Goal: Book appointment/travel/reservation

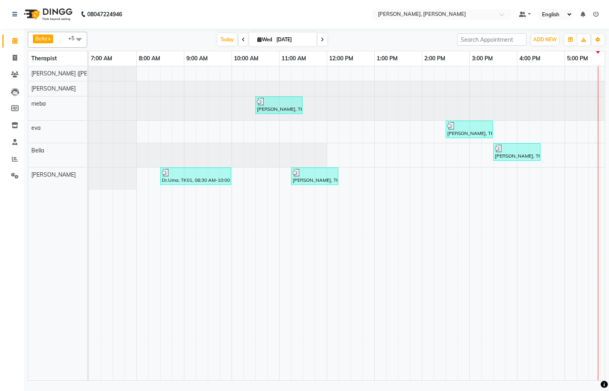
scroll to position [0, 197]
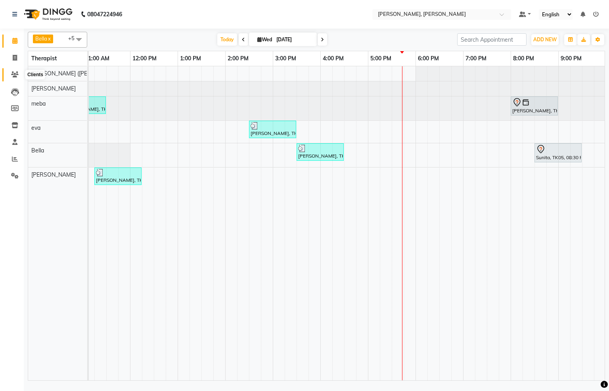
click at [13, 75] on icon at bounding box center [15, 74] width 8 height 6
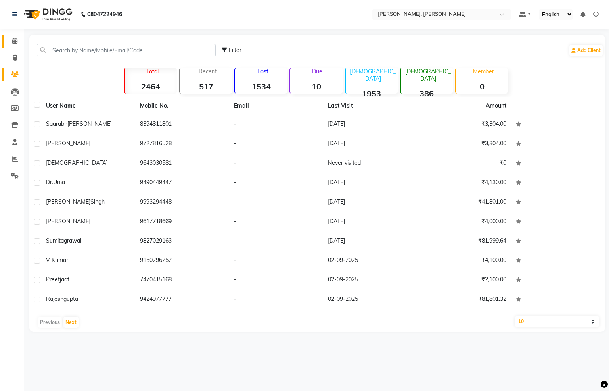
click at [109, 50] on input "text" at bounding box center [126, 50] width 179 height 12
click at [118, 56] on input "text" at bounding box center [126, 50] width 179 height 12
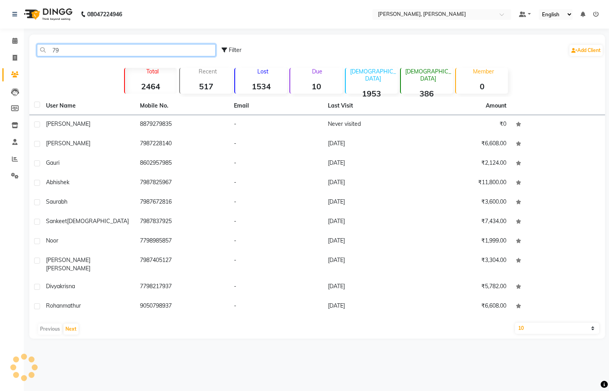
type input "7"
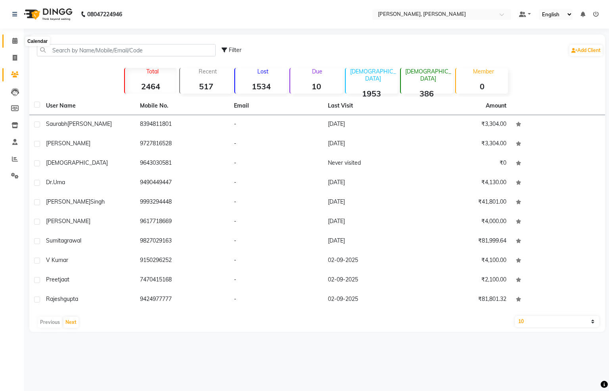
click at [16, 41] on icon at bounding box center [14, 41] width 5 height 6
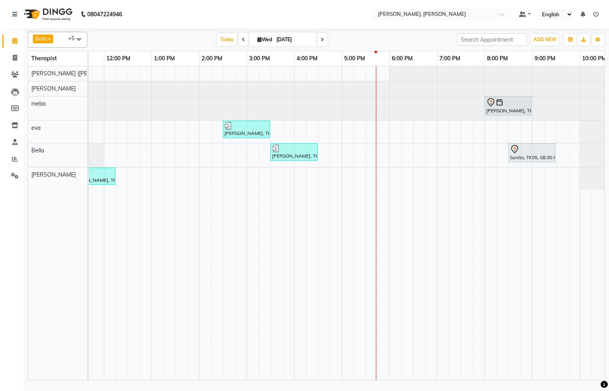
scroll to position [0, 256]
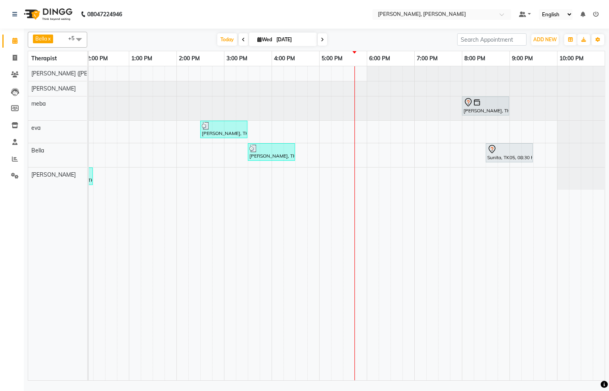
click at [365, 136] on div "[PERSON_NAME], TK02, 10:30 AM-11:30 AM, Javanese Pampering - 60 Mins [PERSON_NA…" at bounding box center [223, 223] width 761 height 314
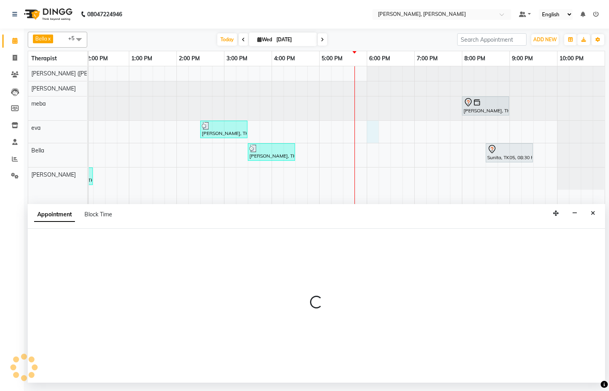
select select "65661"
select select "tentative"
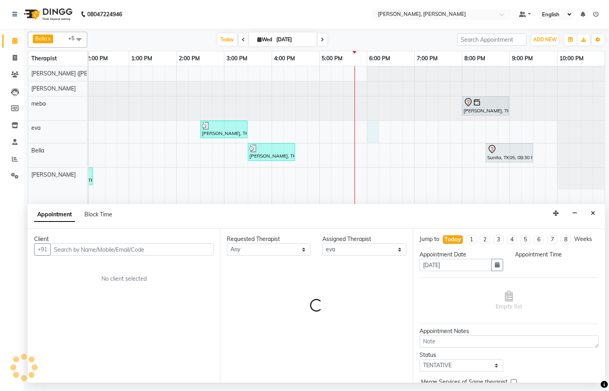
select select "1080"
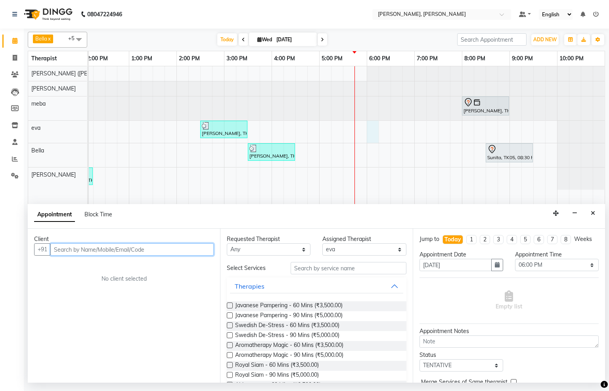
click at [159, 249] on input "text" at bounding box center [131, 249] width 163 height 12
type input "9098019939"
click at [202, 251] on span "Add Client" at bounding box center [197, 248] width 27 height 7
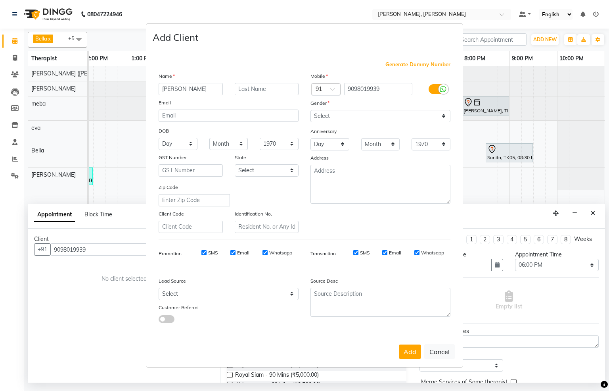
type input "[PERSON_NAME]"
click at [249, 90] on input "Agrwal" at bounding box center [267, 89] width 64 height 12
type input "Agrawal"
click at [444, 112] on select "Select [DEMOGRAPHIC_DATA] [DEMOGRAPHIC_DATA] Other Prefer Not To Say" at bounding box center [381, 116] width 140 height 12
select select "[DEMOGRAPHIC_DATA]"
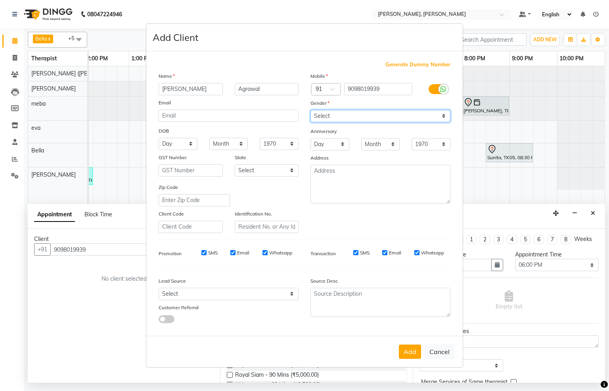
click at [311, 110] on select "Select [DEMOGRAPHIC_DATA] [DEMOGRAPHIC_DATA] Other Prefer Not To Say" at bounding box center [381, 116] width 140 height 12
click at [408, 351] on button "Add" at bounding box center [410, 351] width 22 height 14
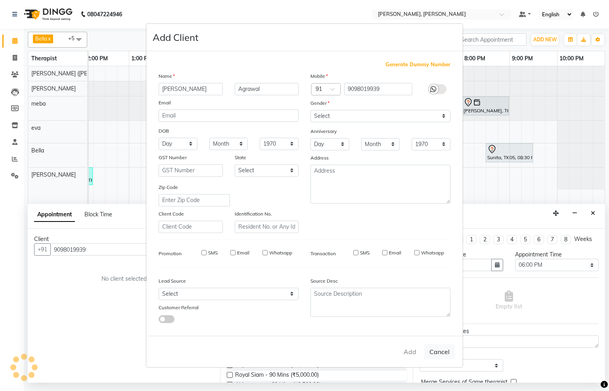
select select
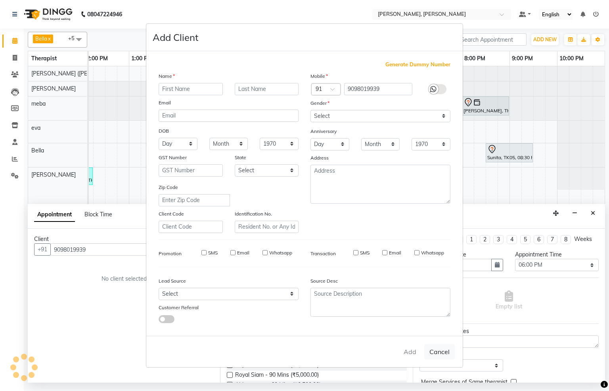
select select
checkbox input "false"
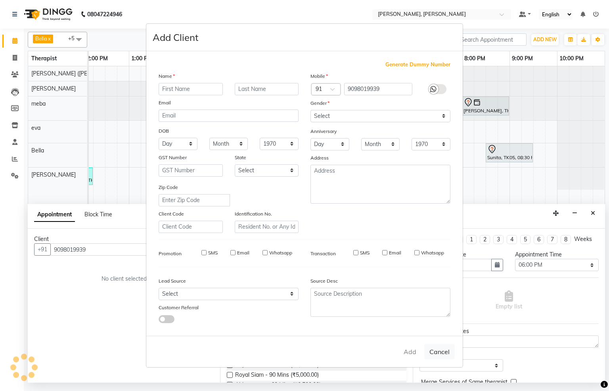
checkbox input "false"
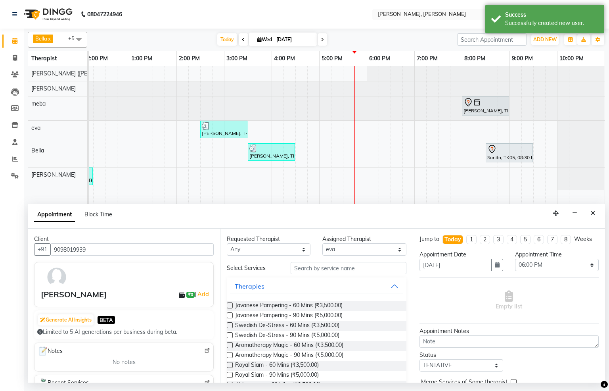
click at [229, 325] on label at bounding box center [230, 325] width 6 height 6
click at [229, 325] on input "checkbox" at bounding box center [229, 325] width 5 height 5
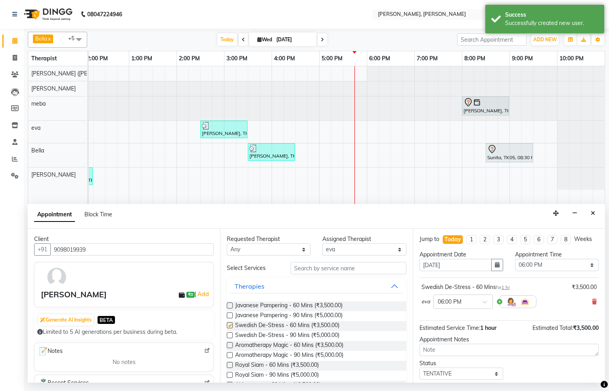
checkbox input "false"
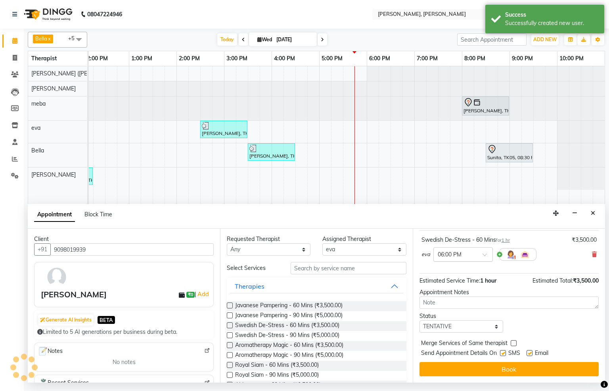
click at [483, 255] on span at bounding box center [488, 257] width 10 height 8
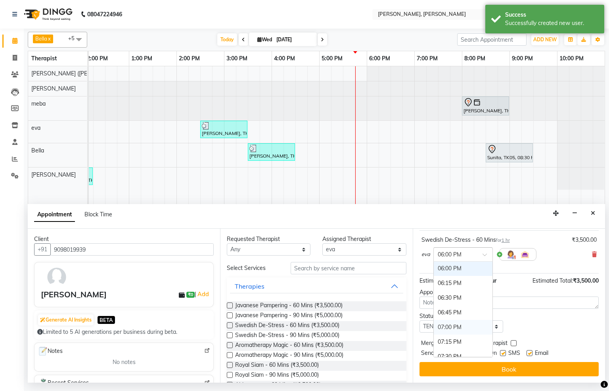
click at [461, 329] on div "07:00 PM" at bounding box center [463, 327] width 59 height 15
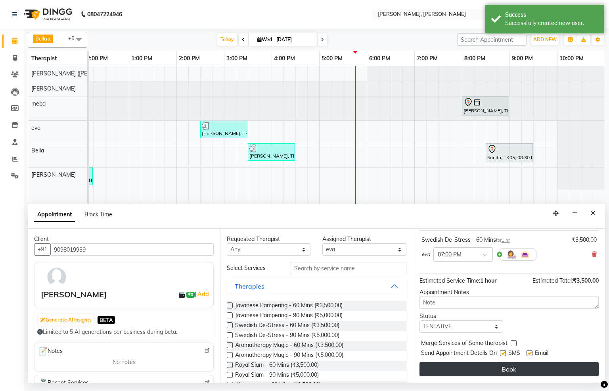
click at [513, 370] on button "Book" at bounding box center [509, 369] width 179 height 14
